Goal: Task Accomplishment & Management: Manage account settings

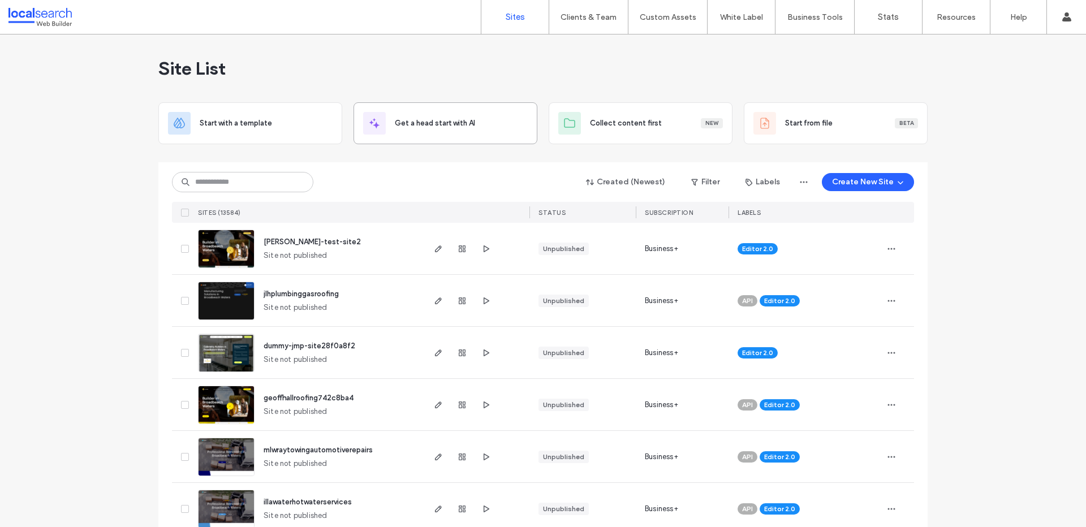
drag, startPoint x: 375, startPoint y: 177, endPoint x: 360, endPoint y: 106, distance: 72.7
click at [375, 177] on div "Created (Newest) Filter Labels Create New Site" at bounding box center [543, 182] width 742 height 22
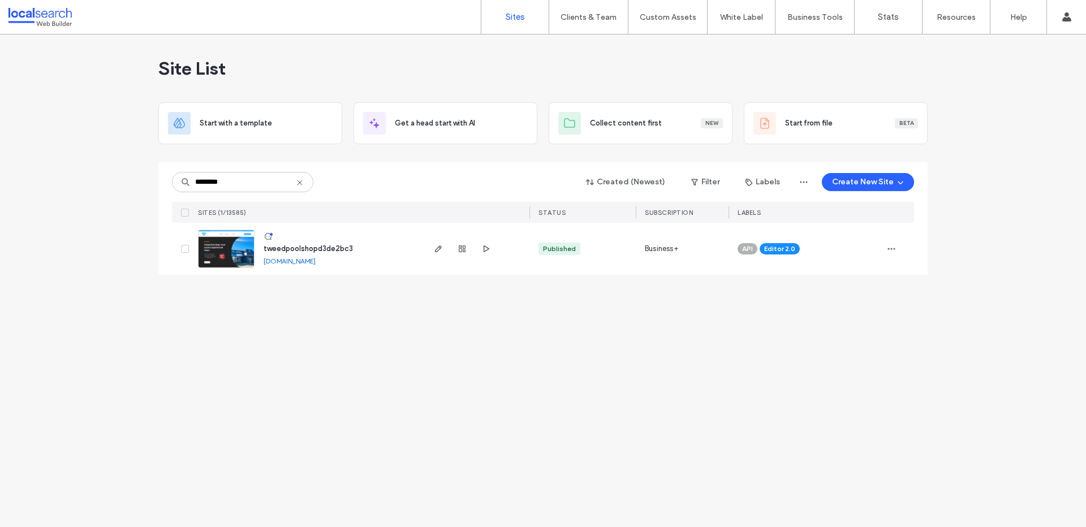
type input "********"
click at [296, 263] on link "tweedpoolshopd3de2bc3.webbuilder.localsearch.com.au" at bounding box center [290, 261] width 52 height 8
click at [281, 324] on div "Site List Start with a template Get a head start with AI Collect content first …" at bounding box center [543, 281] width 1086 height 493
click at [230, 259] on img at bounding box center [226, 268] width 55 height 77
